Goal: Transaction & Acquisition: Purchase product/service

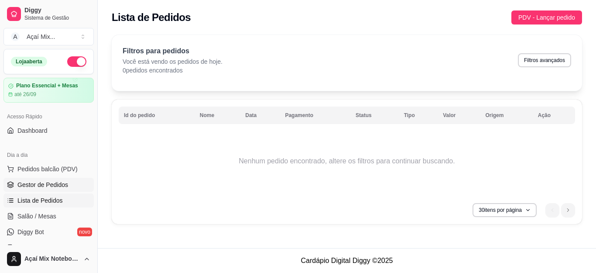
click at [68, 186] on link "Gestor de Pedidos" at bounding box center [48, 185] width 90 height 14
click at [38, 216] on span "Salão / Mesas" at bounding box center [36, 216] width 39 height 9
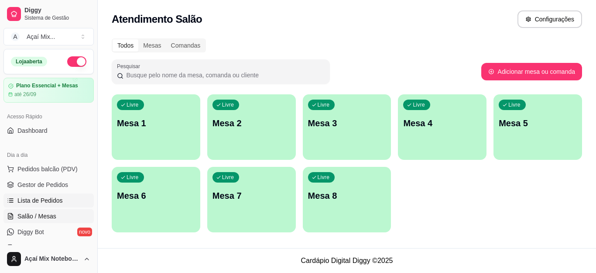
click at [57, 201] on span "Lista de Pedidos" at bounding box center [39, 200] width 45 height 9
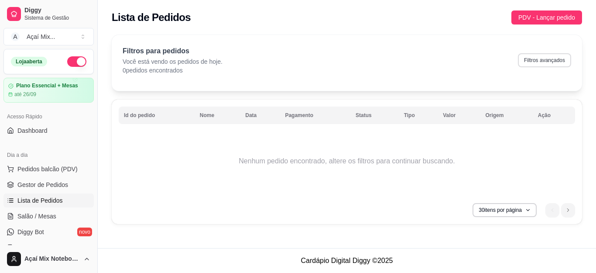
click at [541, 61] on button "Filtros avançados" at bounding box center [544, 60] width 53 height 14
select select "0"
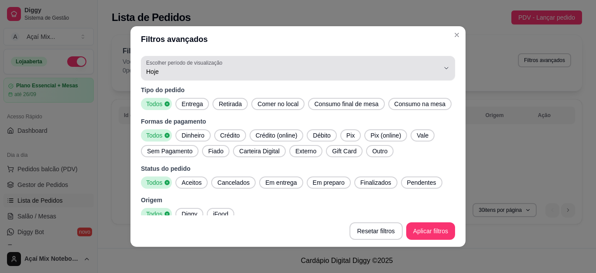
click at [156, 60] on label "Escolher período de visualização" at bounding box center [185, 62] width 79 height 7
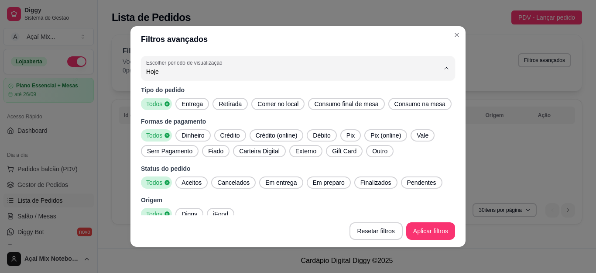
click at [164, 111] on span "Ontem" at bounding box center [286, 107] width 273 height 8
type input "1"
select select "1"
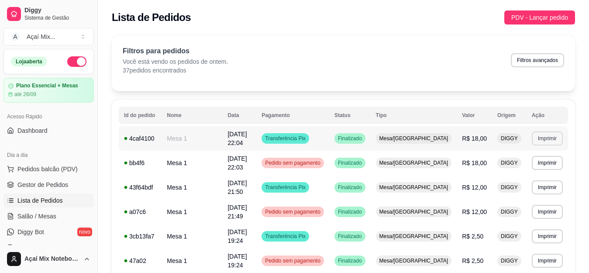
click at [549, 135] on button "Imprimir" at bounding box center [547, 138] width 31 height 14
click at [512, 168] on button "Impressora" at bounding box center [530, 168] width 63 height 14
click at [58, 187] on span "Gestor de Pedidos" at bounding box center [42, 184] width 51 height 9
click at [43, 187] on span "Gestor de Pedidos" at bounding box center [42, 184] width 51 height 9
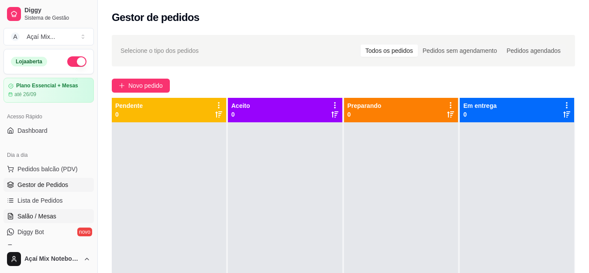
click at [37, 214] on span "Salão / Mesas" at bounding box center [36, 216] width 39 height 9
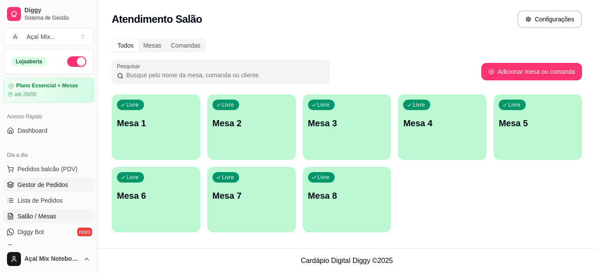
click at [62, 185] on span "Gestor de Pedidos" at bounding box center [42, 184] width 51 height 9
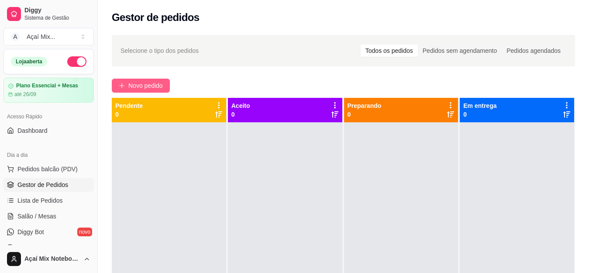
click at [152, 88] on span "Novo pedido" at bounding box center [145, 86] width 34 height 10
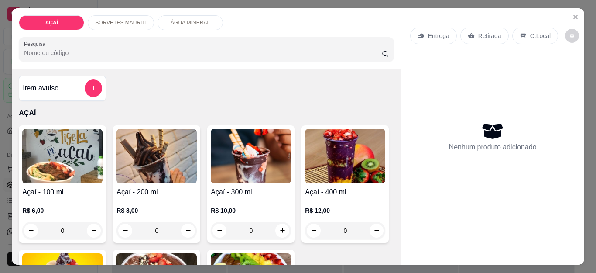
click at [73, 154] on img at bounding box center [62, 156] width 80 height 55
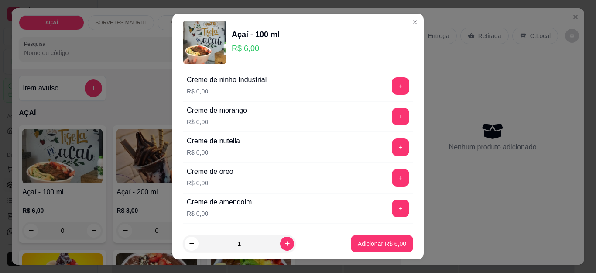
scroll to position [218, 0]
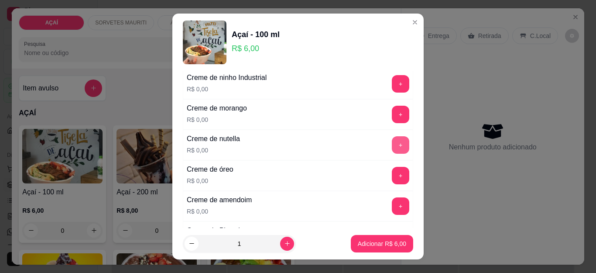
click at [392, 149] on button "+" at bounding box center [400, 144] width 17 height 17
click at [392, 182] on button "+" at bounding box center [400, 175] width 17 height 17
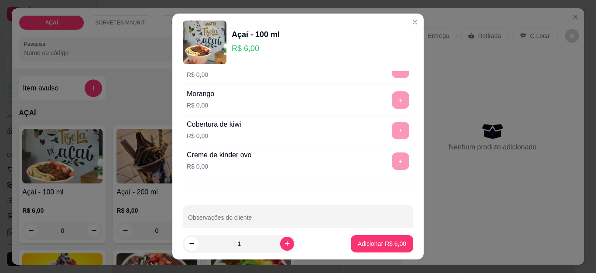
scroll to position [1163, 0]
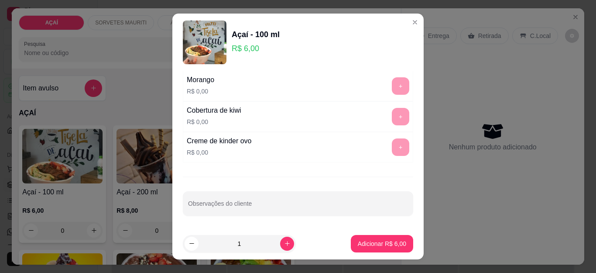
click at [238, 203] on input "Observações do cliente" at bounding box center [298, 207] width 220 height 9
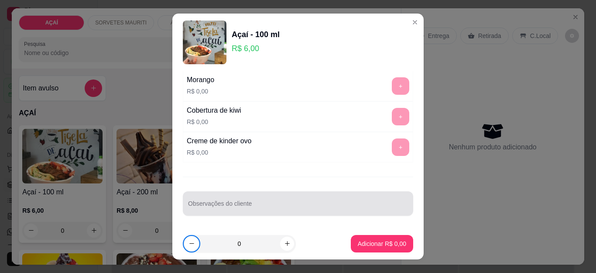
type input "-1"
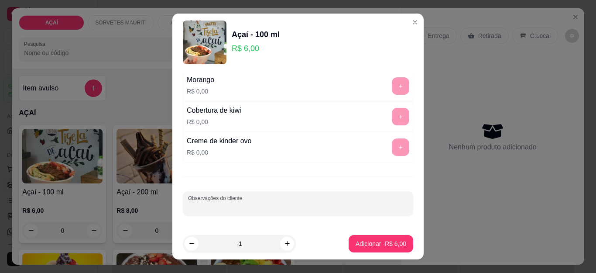
click at [238, 203] on input "Observações do cliente" at bounding box center [298, 207] width 220 height 9
type input "c"
click at [248, 207] on input "CC" at bounding box center [298, 207] width 220 height 9
click at [356, 246] on p "Adicionar -R$ 6,00" at bounding box center [381, 243] width 51 height 9
click at [368, 241] on p "Adicionar -R$ 6,00" at bounding box center [381, 243] width 51 height 9
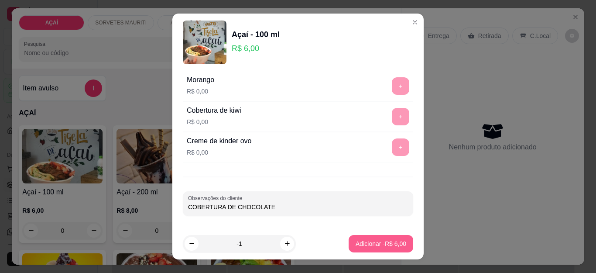
click at [369, 245] on p "Adicionar -R$ 6,00" at bounding box center [381, 243] width 51 height 9
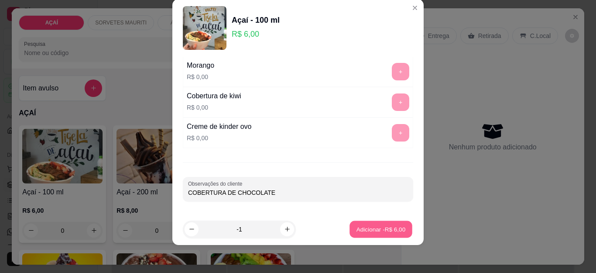
click at [364, 231] on p "Adicionar -R$ 6,00" at bounding box center [381, 229] width 49 height 8
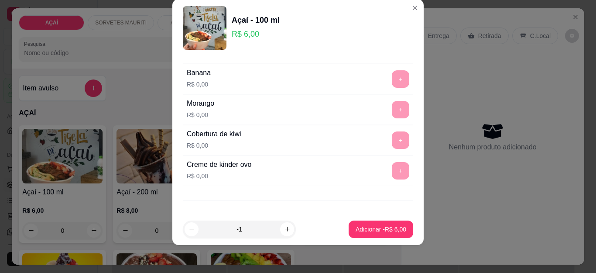
scroll to position [1163, 0]
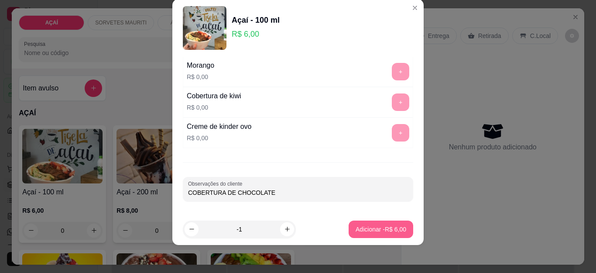
click at [379, 227] on p "Adicionar -R$ 6,00" at bounding box center [381, 229] width 51 height 9
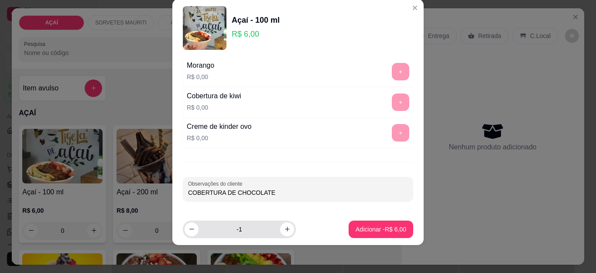
type input "COBERTURA DE CHOCOLATE"
click at [237, 229] on input "-1" at bounding box center [240, 228] width 82 height 17
click at [185, 234] on button "decrease-product-quantity" at bounding box center [192, 229] width 14 height 14
click at [284, 229] on icon "increase-product-quantity" at bounding box center [287, 229] width 7 height 7
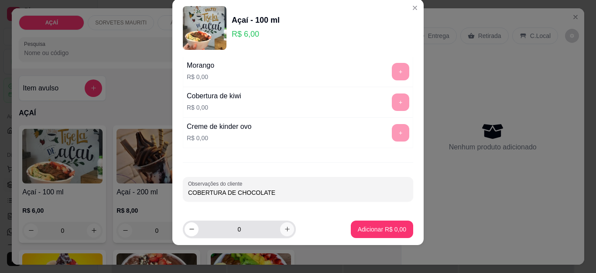
click at [284, 229] on icon "increase-product-quantity" at bounding box center [287, 229] width 7 height 7
type input "1"
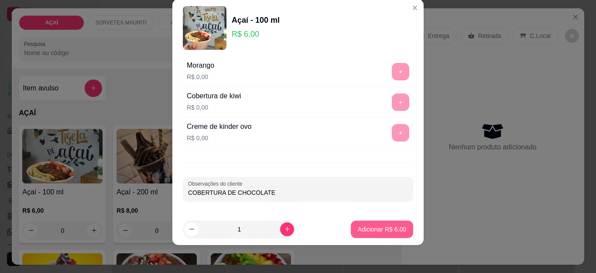
click at [359, 227] on p "Adicionar R$ 6,00" at bounding box center [382, 229] width 48 height 9
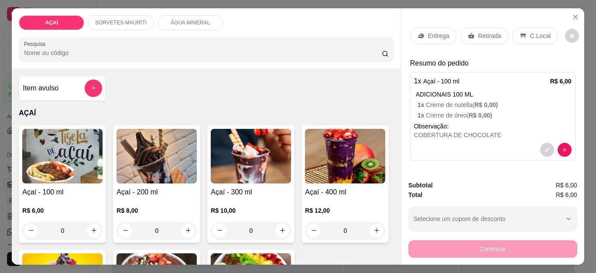
click at [428, 36] on p "Entrega" at bounding box center [438, 35] width 21 height 9
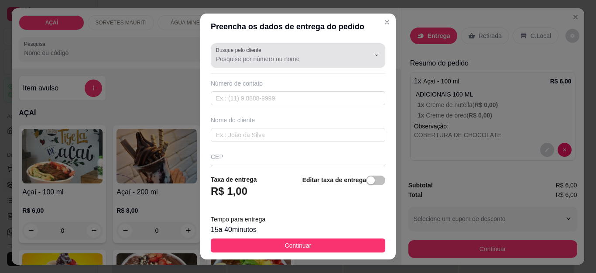
click at [255, 62] on input "Busque pelo cliente" at bounding box center [286, 59] width 140 height 9
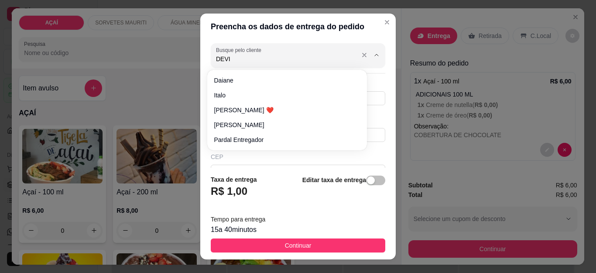
type input "DEVID"
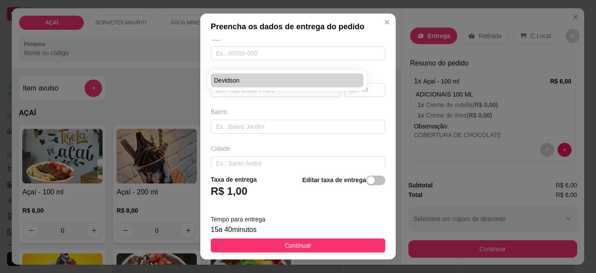
scroll to position [0, 0]
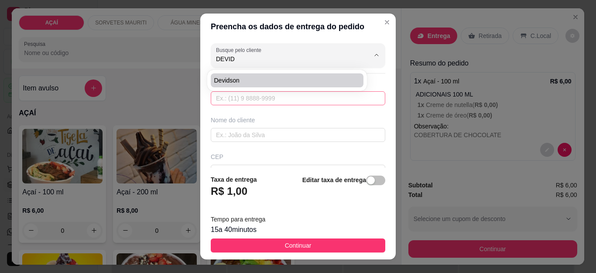
click at [270, 95] on input "text" at bounding box center [298, 98] width 175 height 14
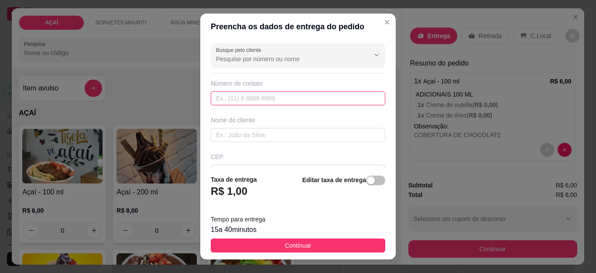
click at [271, 95] on input "text" at bounding box center [298, 98] width 175 height 14
type input "[PHONE_NUMBER]"
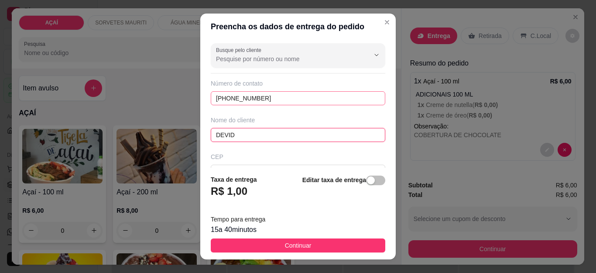
type input "DEVID"
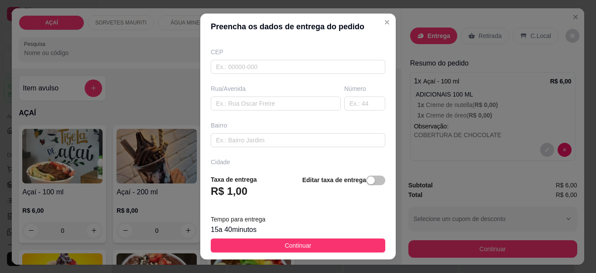
scroll to position [166, 0]
click at [271, 95] on div "Busque pelo cliente Número de contato [PHONE_NUMBER] Nome do cliente DEVID CEP …" at bounding box center [298, 104] width 196 height 128
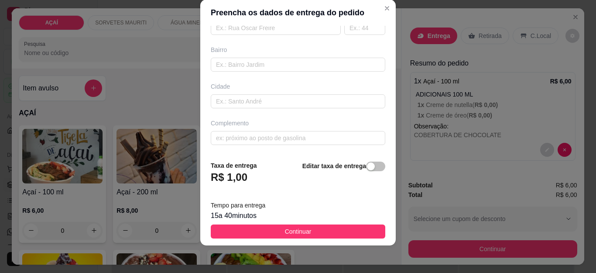
scroll to position [14, 0]
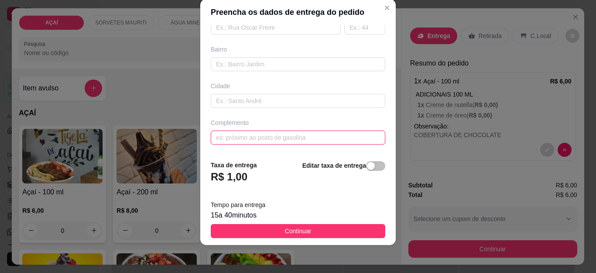
click at [269, 135] on input "text" at bounding box center [298, 138] width 175 height 14
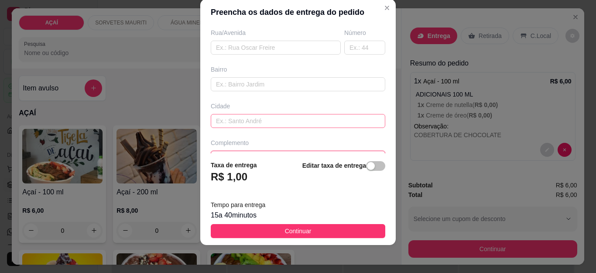
scroll to position [166, 0]
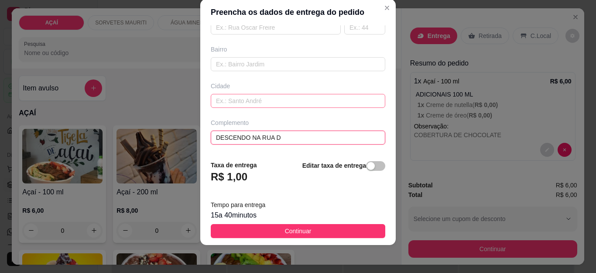
click at [270, 138] on input "DESCENDO NA RUA D" at bounding box center [298, 138] width 175 height 14
click at [294, 140] on input "DESCENDO NA RUA A D" at bounding box center [298, 138] width 175 height 14
click at [294, 140] on input "DESCENDO NA RUA D" at bounding box center [298, 138] width 175 height 14
type input "DESCENDO NA RUA DA ANTIGA MATANÇA NA [GEOGRAPHIC_DATA][PERSON_NAME]"
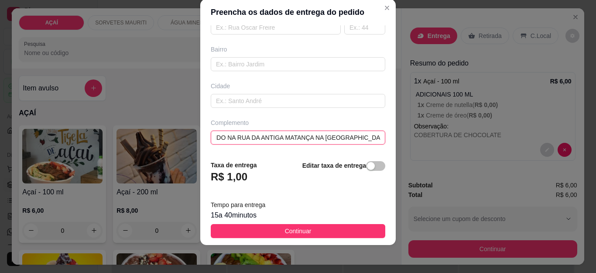
scroll to position [0, 28]
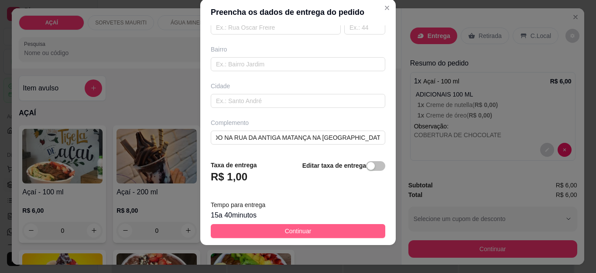
click at [306, 230] on button "Continuar" at bounding box center [298, 231] width 175 height 14
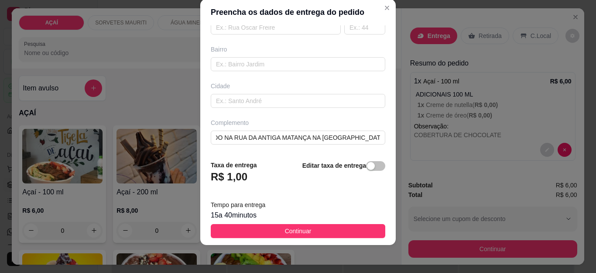
scroll to position [0, 0]
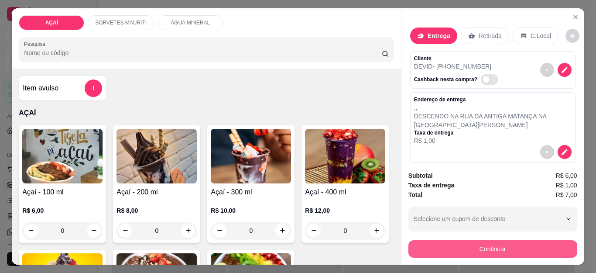
click at [471, 248] on button "Continuar" at bounding box center [493, 248] width 169 height 17
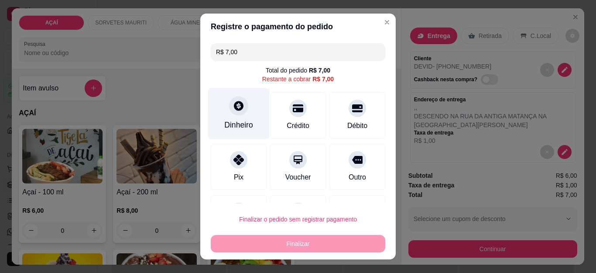
click at [246, 116] on div "Dinheiro" at bounding box center [239, 113] width 62 height 51
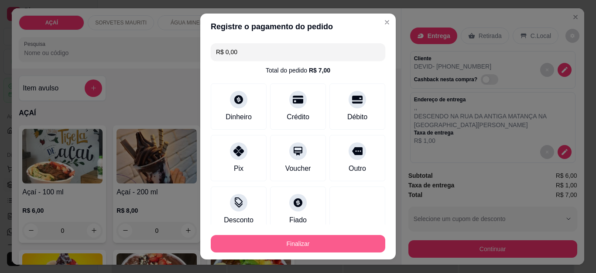
click at [317, 246] on button "Finalizar" at bounding box center [298, 243] width 175 height 17
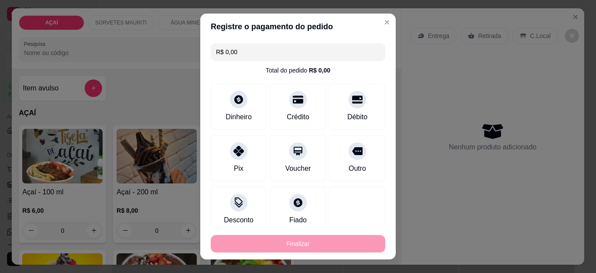
type input "-R$ 7,00"
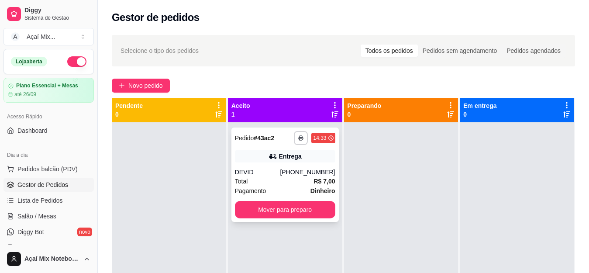
click at [280, 169] on div "DEVID" at bounding box center [257, 172] width 45 height 9
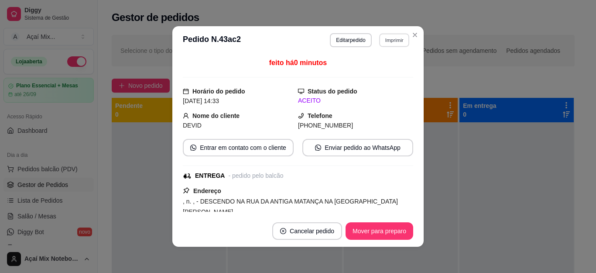
click at [385, 45] on button "Imprimir" at bounding box center [394, 40] width 30 height 14
click at [378, 71] on button "Impressora" at bounding box center [375, 71] width 63 height 14
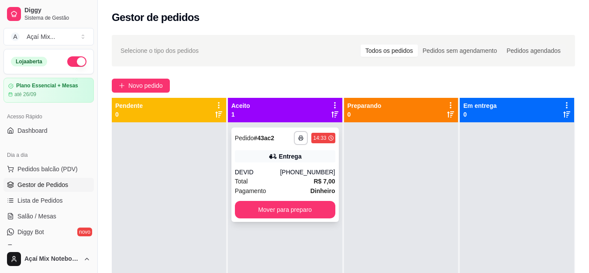
click at [291, 170] on div "[PHONE_NUMBER]" at bounding box center [307, 172] width 55 height 9
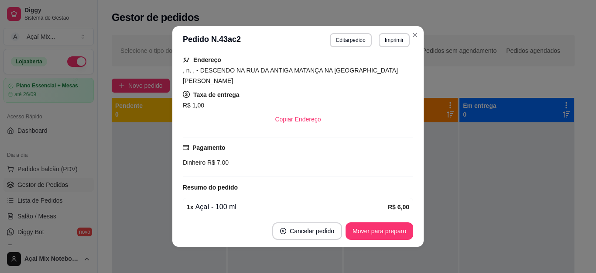
scroll to position [218, 0]
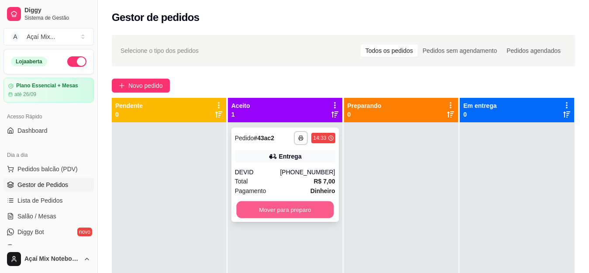
click at [282, 207] on button "Mover para preparo" at bounding box center [284, 209] width 97 height 17
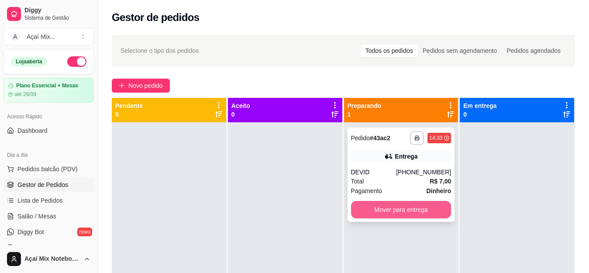
click at [366, 209] on button "Mover para entrega" at bounding box center [401, 209] width 100 height 17
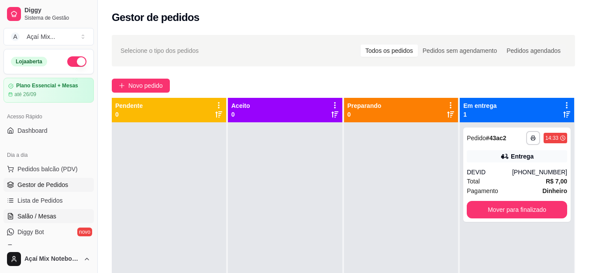
click at [41, 216] on span "Salão / Mesas" at bounding box center [36, 216] width 39 height 9
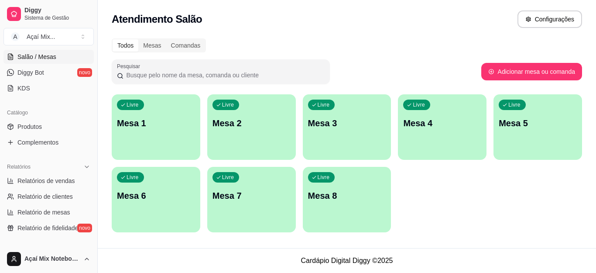
scroll to position [175, 0]
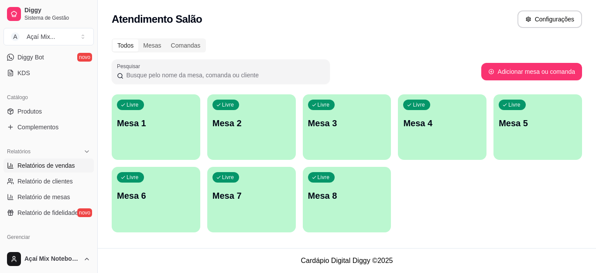
click at [53, 166] on span "Relatórios de vendas" at bounding box center [46, 165] width 58 height 9
click at [51, 163] on span "Relatórios de vendas" at bounding box center [46, 165] width 58 height 9
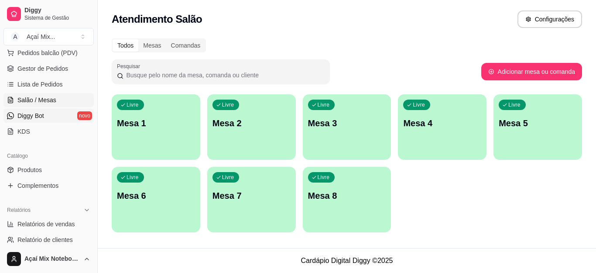
scroll to position [131, 0]
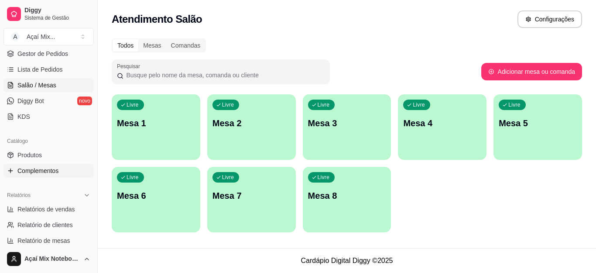
click at [50, 169] on span "Complementos" at bounding box center [37, 170] width 41 height 9
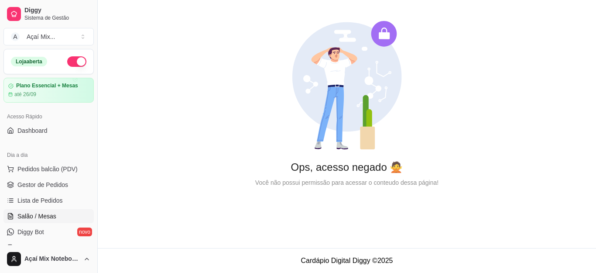
click at [45, 213] on span "Salão / Mesas" at bounding box center [36, 216] width 39 height 9
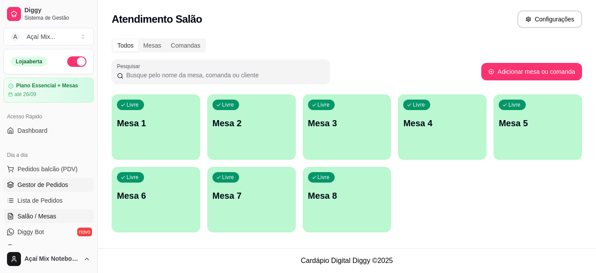
drag, startPoint x: 33, startPoint y: 185, endPoint x: 40, endPoint y: 182, distance: 7.5
click at [34, 184] on span "Gestor de Pedidos" at bounding box center [42, 184] width 51 height 9
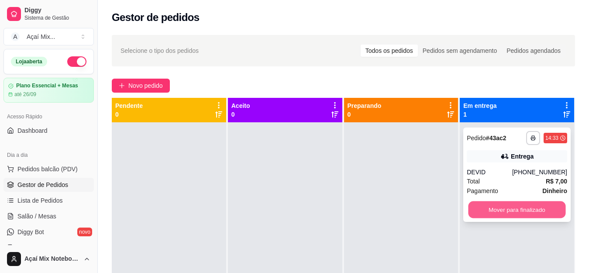
click at [493, 213] on button "Mover para finalizado" at bounding box center [516, 209] width 97 height 17
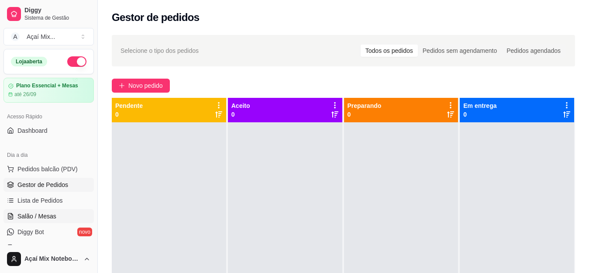
click at [53, 217] on span "Salão / Mesas" at bounding box center [36, 216] width 39 height 9
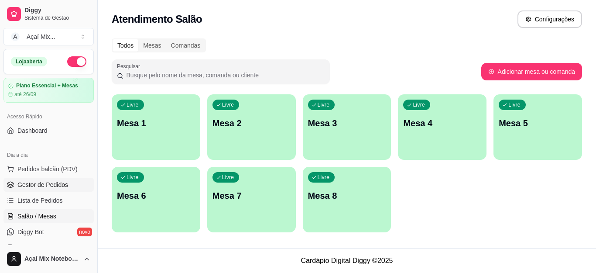
click at [55, 187] on span "Gestor de Pedidos" at bounding box center [42, 184] width 51 height 9
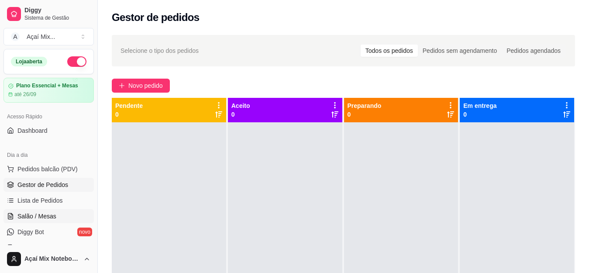
click at [42, 218] on span "Salão / Mesas" at bounding box center [36, 216] width 39 height 9
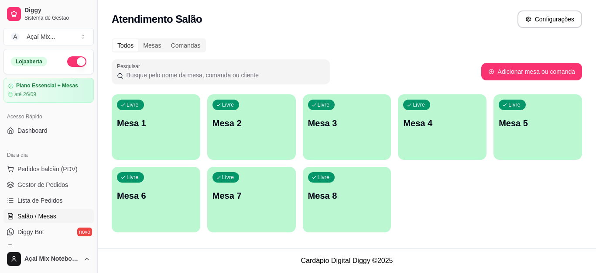
click at [177, 130] on div "Livre Mesa 1" at bounding box center [156, 121] width 89 height 55
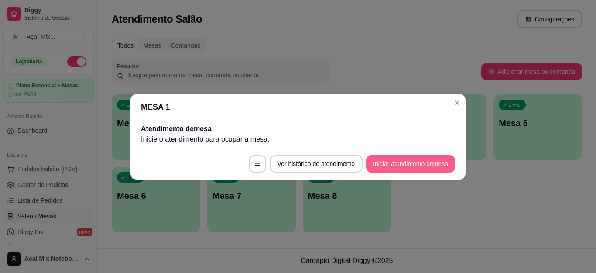
click at [388, 168] on button "Iniciar atendimento de mesa" at bounding box center [410, 163] width 89 height 17
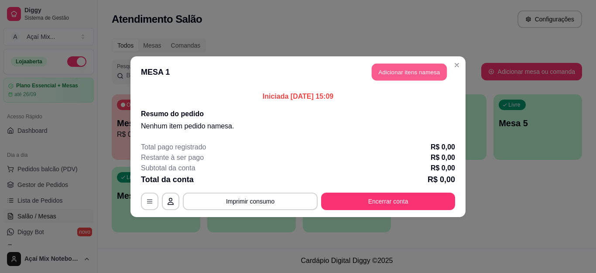
click at [402, 72] on button "Adicionar itens na mesa" at bounding box center [409, 71] width 75 height 17
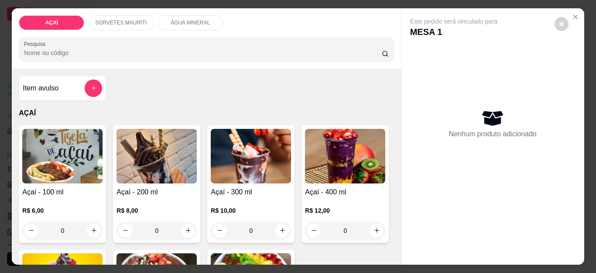
click at [255, 146] on img at bounding box center [251, 156] width 80 height 55
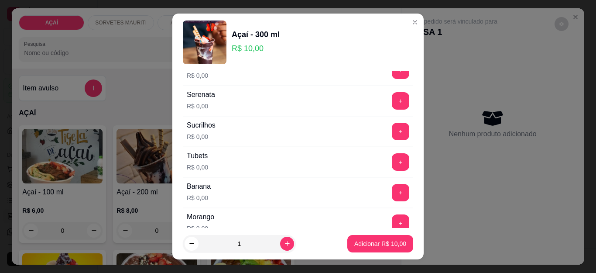
scroll to position [1091, 0]
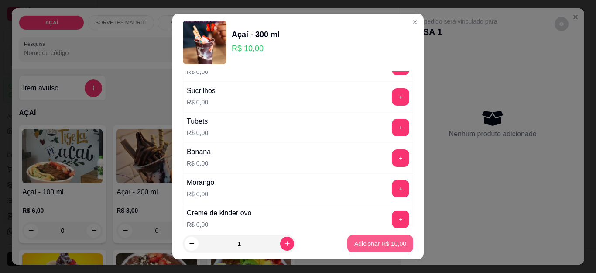
click at [368, 246] on p "Adicionar R$ 10,00" at bounding box center [380, 243] width 52 height 9
type input "1"
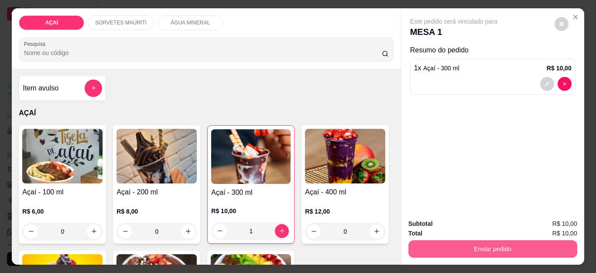
click at [454, 241] on button "Enviar pedido" at bounding box center [493, 248] width 169 height 17
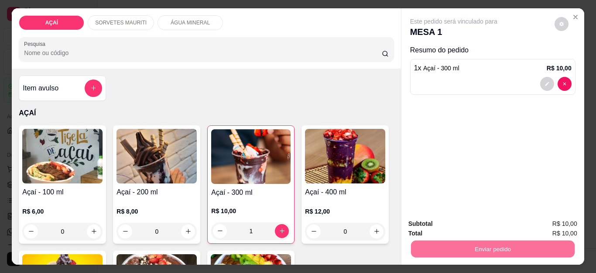
click at [460, 228] on button "Não registrar e enviar pedido" at bounding box center [463, 224] width 88 height 16
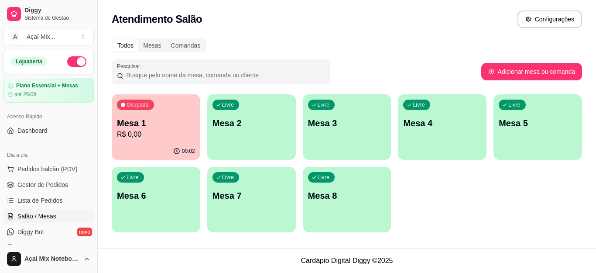
click at [182, 138] on p "R$ 0,00" at bounding box center [156, 134] width 78 height 10
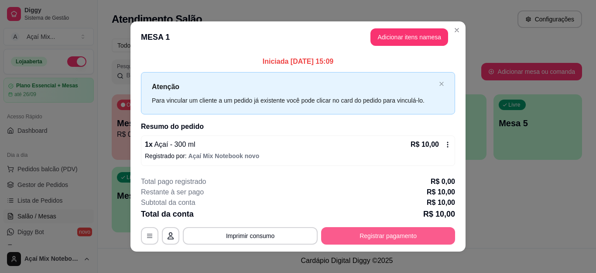
click at [381, 237] on button "Registrar pagamento" at bounding box center [388, 235] width 134 height 17
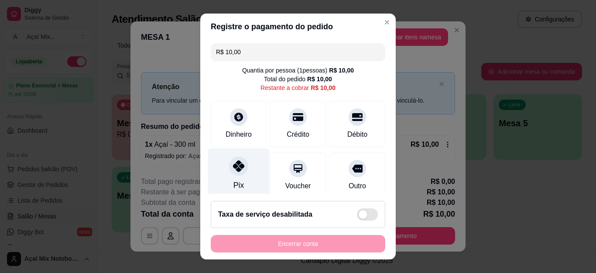
click at [236, 179] on div "Pix" at bounding box center [239, 184] width 10 height 11
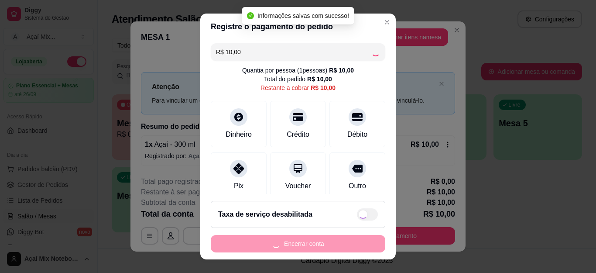
type input "R$ 0,00"
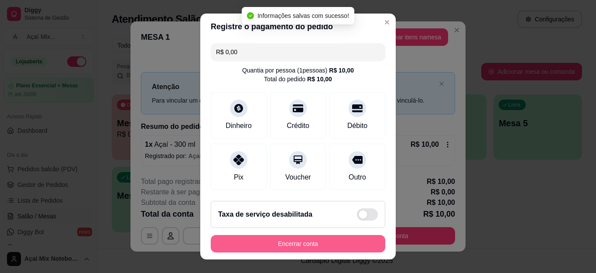
click at [279, 244] on button "Encerrar conta" at bounding box center [298, 243] width 175 height 17
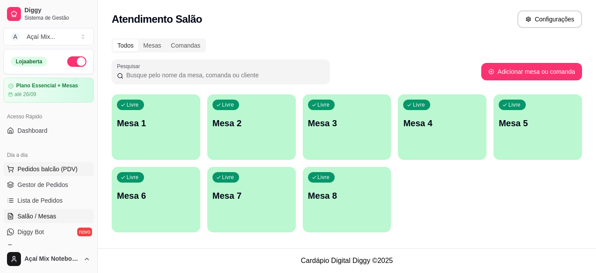
click at [32, 172] on span "Pedidos balcão (PDV)" at bounding box center [47, 169] width 60 height 9
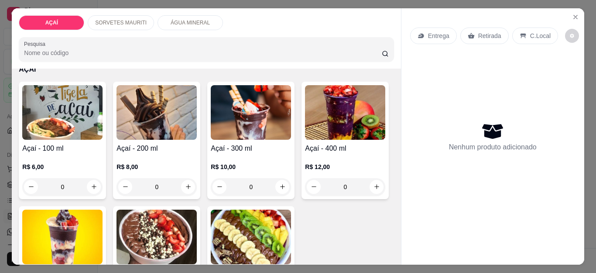
scroll to position [87, 0]
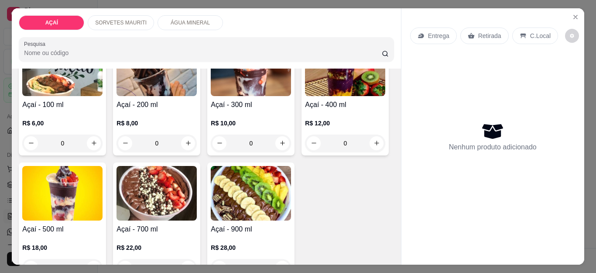
click at [103, 235] on div "R$ 18,00 0" at bounding box center [62, 255] width 80 height 42
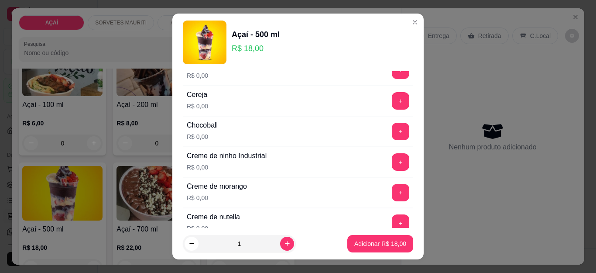
scroll to position [175, 0]
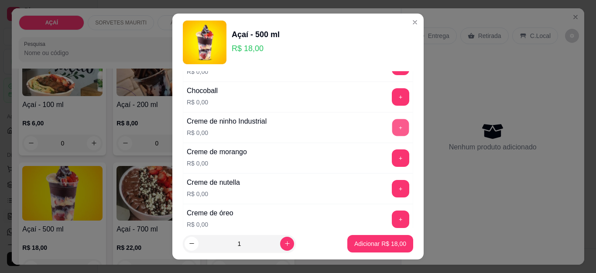
click at [392, 129] on button "+" at bounding box center [400, 127] width 17 height 17
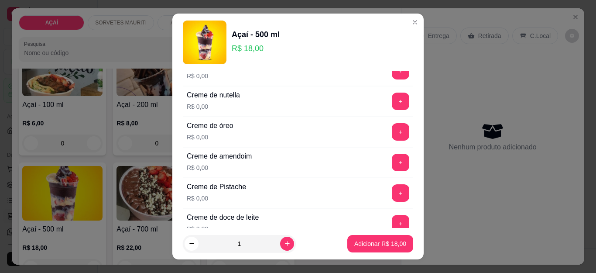
scroll to position [218, 0]
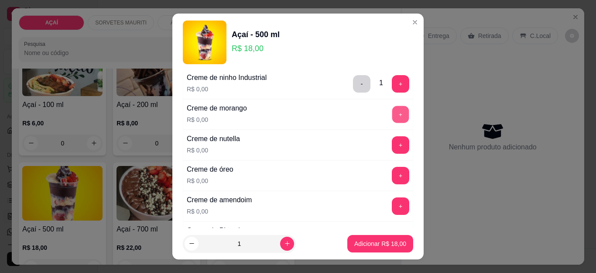
click at [392, 113] on button "+" at bounding box center [400, 114] width 17 height 17
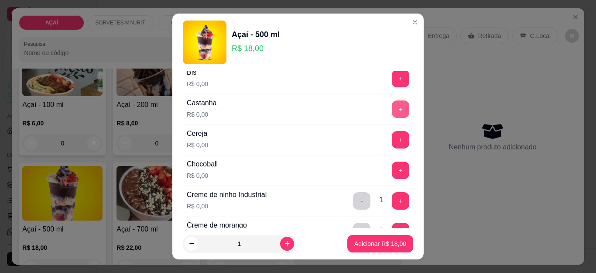
scroll to position [87, 0]
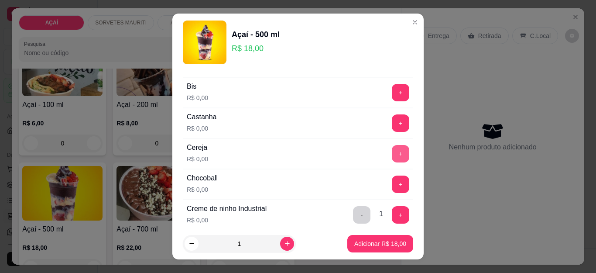
click at [392, 152] on button "+" at bounding box center [400, 153] width 17 height 17
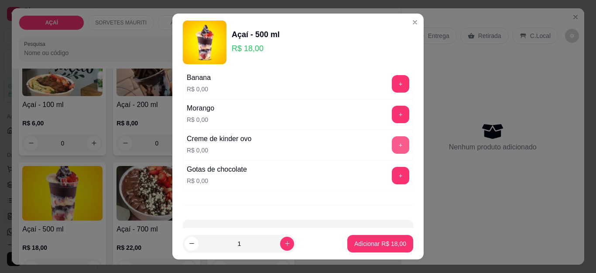
scroll to position [1091, 0]
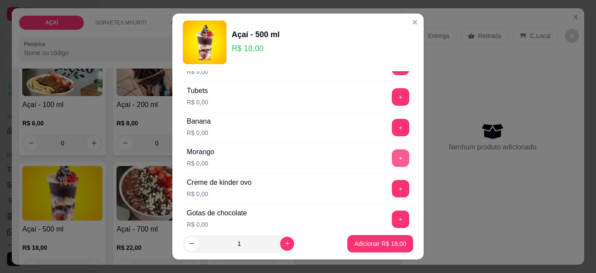
click at [392, 156] on button "+" at bounding box center [400, 157] width 17 height 17
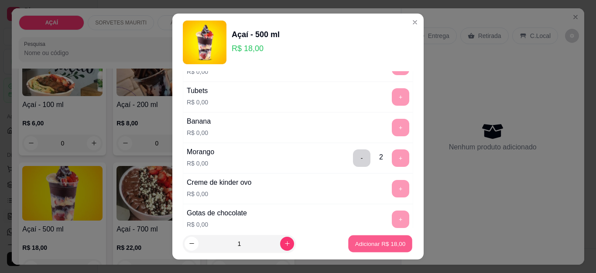
click at [361, 241] on p "Adicionar R$ 18,00" at bounding box center [380, 243] width 51 height 8
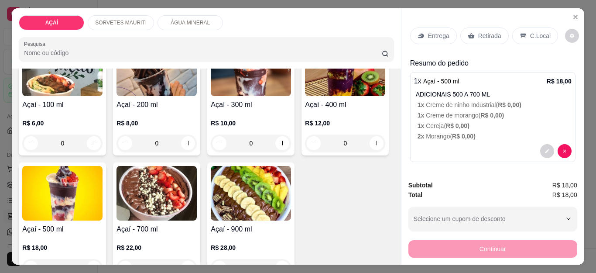
click at [443, 37] on div "Entrega" at bounding box center [433, 36] width 47 height 17
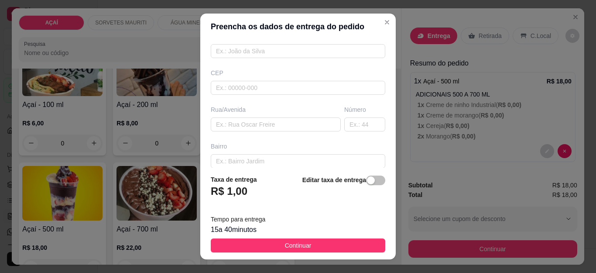
scroll to position [87, 0]
click at [302, 85] on input "text" at bounding box center [298, 84] width 175 height 14
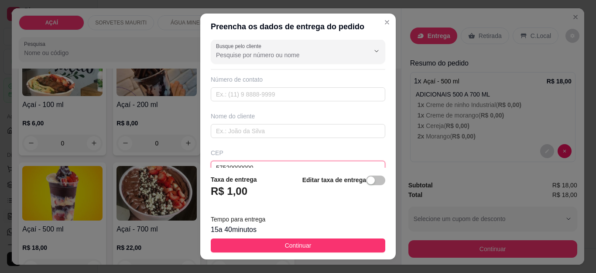
scroll to position [0, 0]
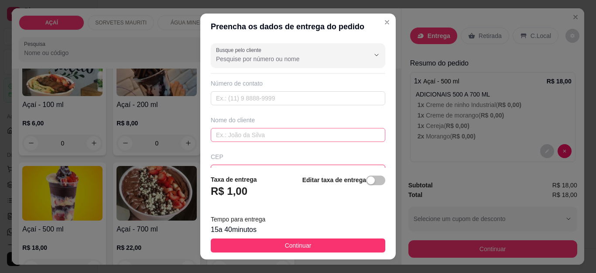
type input "57520000000"
click at [240, 135] on input "text" at bounding box center [298, 135] width 175 height 14
type input "LIA"
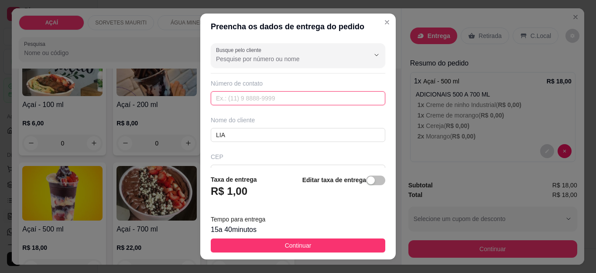
drag, startPoint x: 253, startPoint y: 116, endPoint x: 279, endPoint y: 97, distance: 31.9
click at [279, 97] on input "text" at bounding box center [298, 98] width 175 height 14
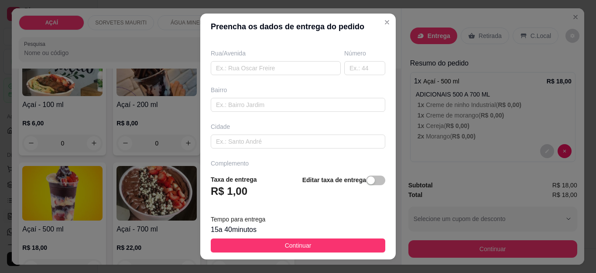
scroll to position [14, 0]
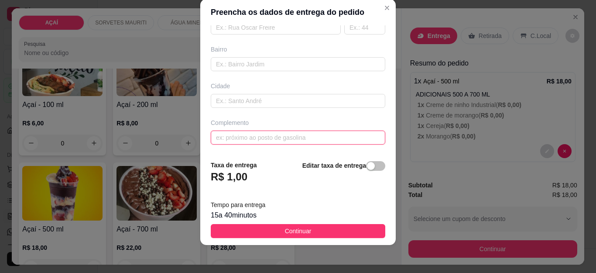
click at [321, 142] on input "text" at bounding box center [298, 138] width 175 height 14
type input "[PERSON_NAME] CASA 151"
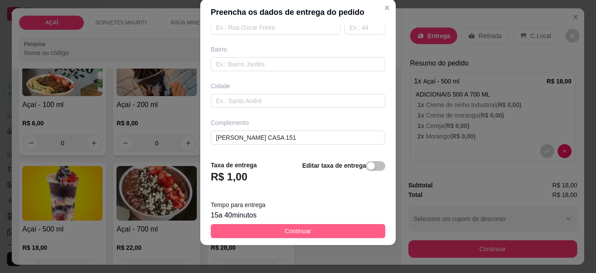
click at [339, 231] on button "Continuar" at bounding box center [298, 231] width 175 height 14
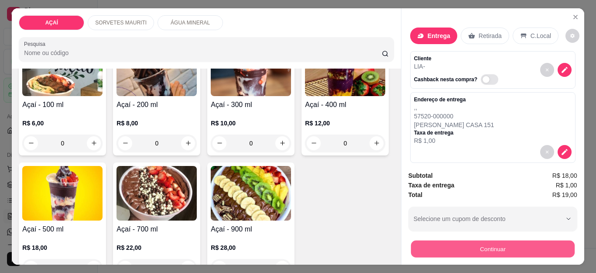
click at [431, 241] on button "Continuar" at bounding box center [493, 249] width 164 height 17
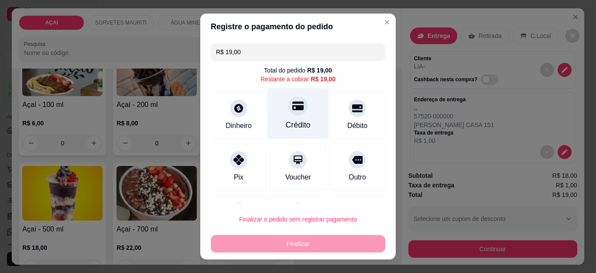
click at [301, 107] on div "Crédito" at bounding box center [299, 113] width 62 height 51
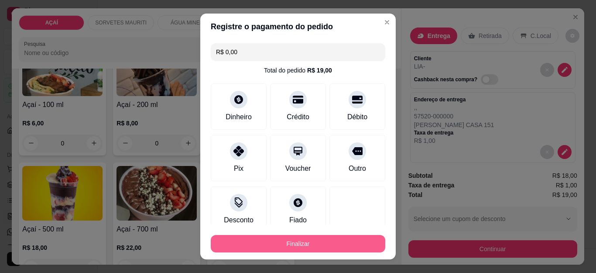
click at [309, 241] on button "Finalizar" at bounding box center [298, 243] width 175 height 17
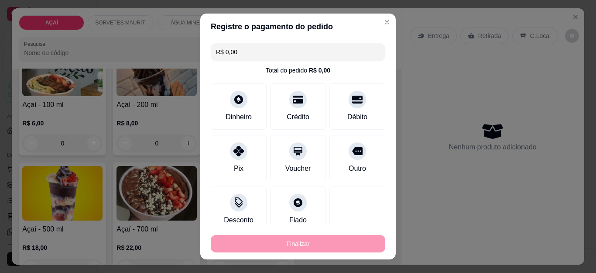
type input "-R$ 19,00"
